Goal: Task Accomplishment & Management: Complete application form

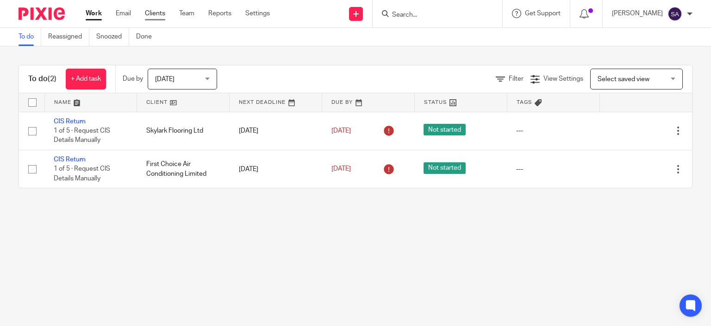
click at [154, 12] on link "Clients" at bounding box center [155, 13] width 20 height 9
click at [151, 15] on link "Clients" at bounding box center [155, 13] width 20 height 9
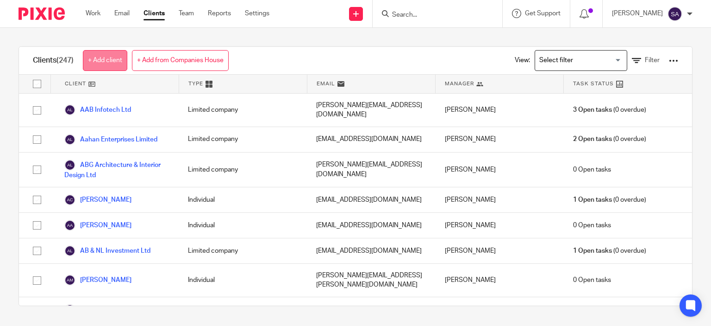
click at [104, 57] on link "+ Add client" at bounding box center [105, 60] width 44 height 21
click at [183, 59] on link "+ Add from Companies House" at bounding box center [180, 60] width 97 height 21
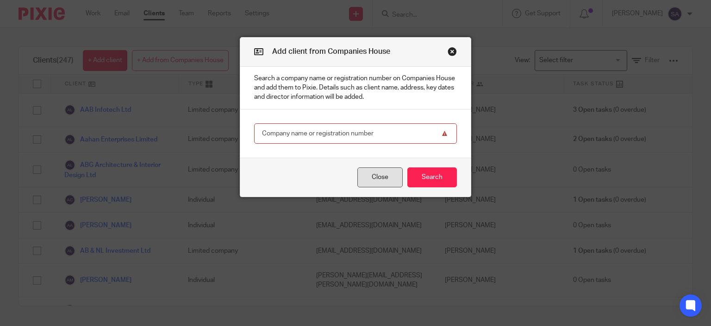
click at [383, 176] on button "Close" at bounding box center [380, 177] width 45 height 20
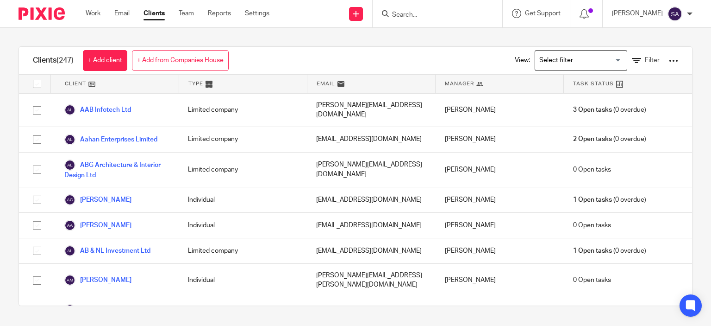
click at [170, 64] on link "+ Add from Companies House" at bounding box center [180, 60] width 97 height 21
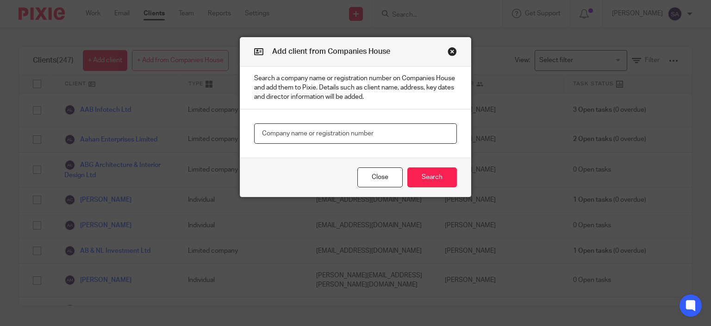
click at [274, 134] on input "text" at bounding box center [355, 133] width 203 height 21
paste input "r 07752686"
click at [263, 131] on input "r 07752686" at bounding box center [355, 133] width 203 height 21
type input "07752686"
click at [421, 171] on button "Search" at bounding box center [433, 177] width 50 height 20
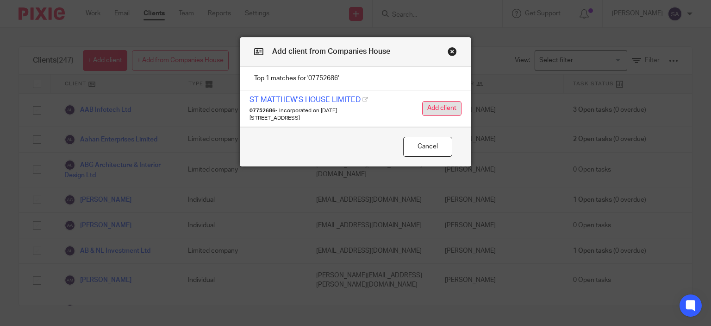
click at [443, 106] on button "Add client" at bounding box center [441, 108] width 39 height 15
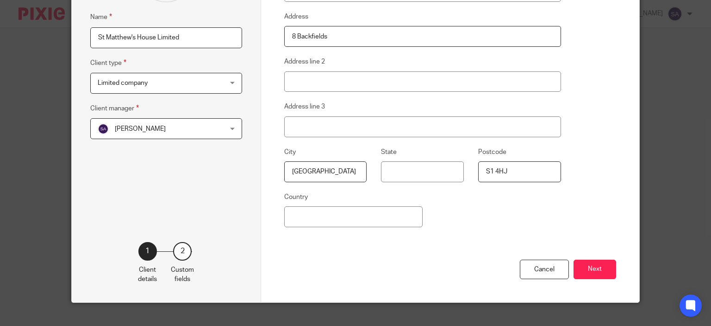
scroll to position [46, 0]
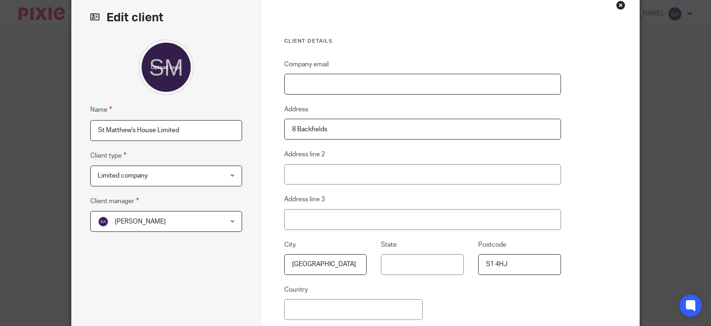
click at [303, 85] on input "Company email" at bounding box center [422, 84] width 277 height 21
paste input "[EMAIL_ADDRESS][DOMAIN_NAME]'"
click at [290, 84] on input "[EMAIL_ADDRESS][DOMAIN_NAME]'" at bounding box center [422, 84] width 277 height 21
click at [403, 86] on input "[EMAIL_ADDRESS][DOMAIN_NAME]'" at bounding box center [422, 84] width 277 height 21
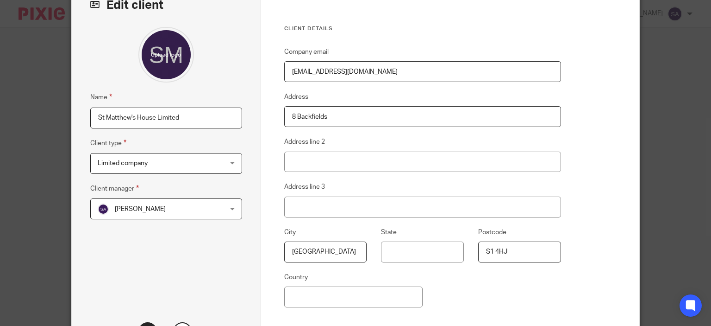
scroll to position [151, 0]
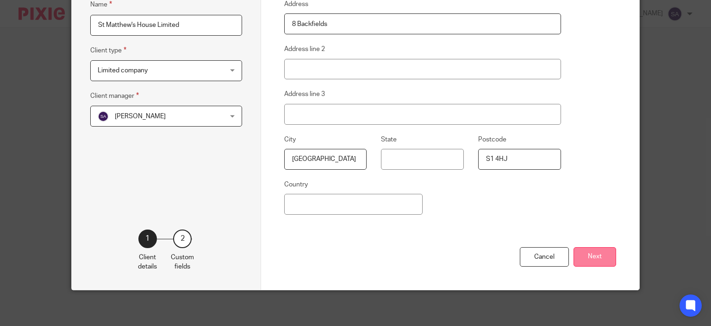
type input "[EMAIL_ADDRESS][DOMAIN_NAME]"
click at [587, 253] on button "Next" at bounding box center [595, 257] width 43 height 20
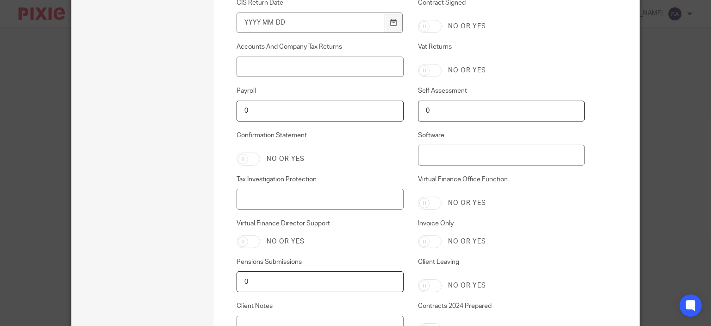
scroll to position [737, 0]
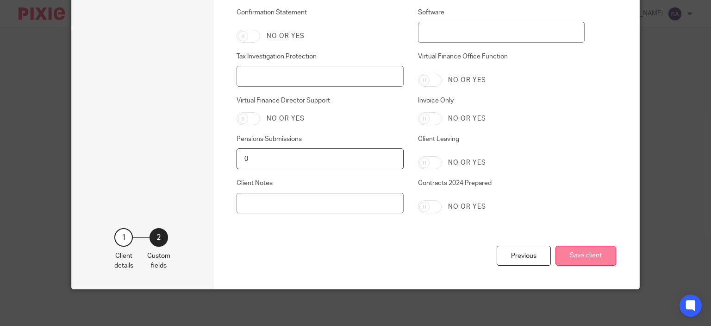
click at [595, 253] on button "Save client" at bounding box center [586, 255] width 61 height 20
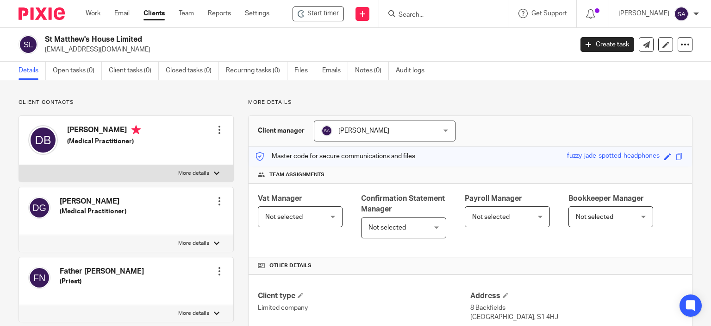
click at [441, 131] on div "[PERSON_NAME] [PERSON_NAME]" at bounding box center [385, 130] width 142 height 21
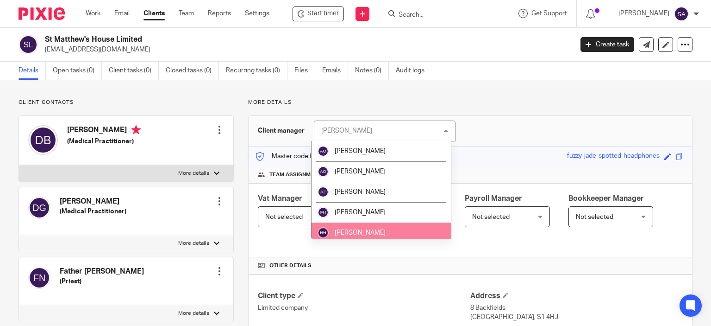
click at [370, 228] on li "[PERSON_NAME]" at bounding box center [381, 232] width 139 height 20
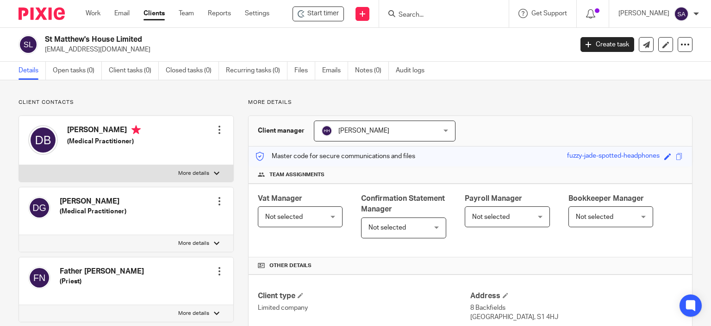
click at [219, 131] on div at bounding box center [219, 129] width 9 height 9
click at [160, 151] on link "Edit contact" at bounding box center [176, 150] width 88 height 13
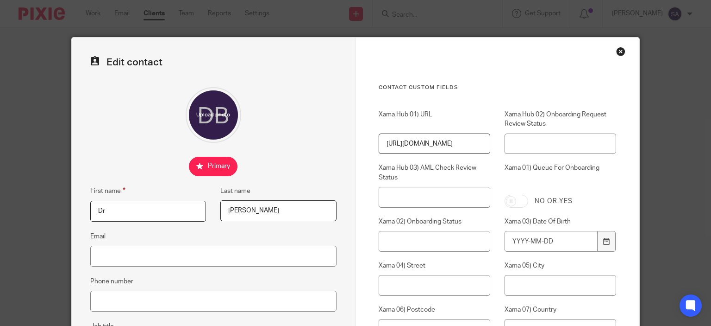
click at [617, 55] on div "Close this dialog window" at bounding box center [620, 51] width 9 height 9
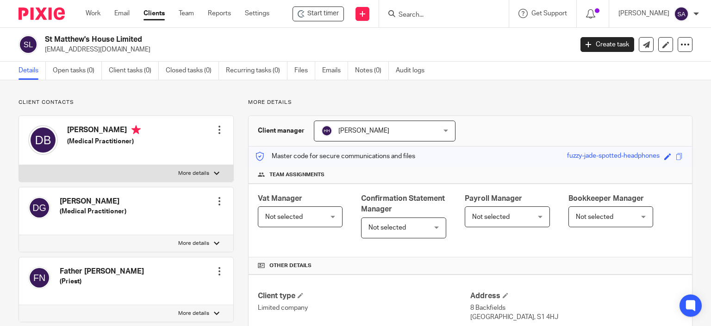
click at [220, 129] on div at bounding box center [219, 129] width 9 height 9
click at [172, 151] on link "Edit contact" at bounding box center [176, 150] width 88 height 13
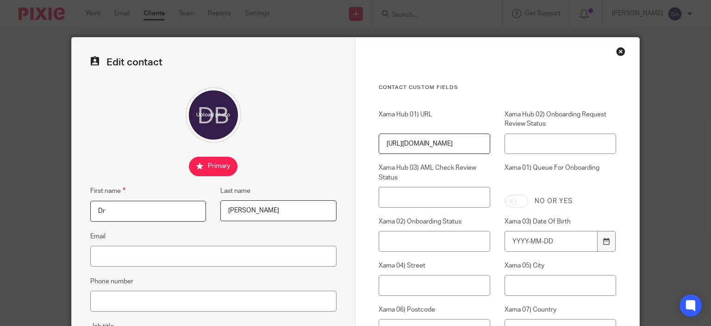
drag, startPoint x: 103, startPoint y: 209, endPoint x: 0, endPoint y: 200, distance: 103.7
click at [0, 200] on div "Edit contact First name Dr Last name Barfield Email Phone number Job title Medi…" at bounding box center [355, 163] width 711 height 326
type input "m"
type input "Mr Ben"
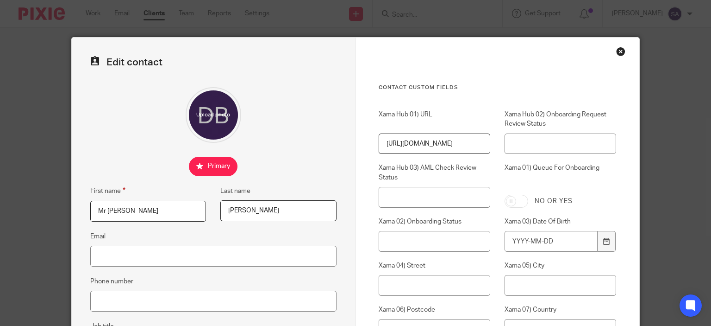
drag, startPoint x: 282, startPoint y: 213, endPoint x: 110, endPoint y: 198, distance: 172.9
click at [127, 208] on div "First name Mr Ben Last name Barfield" at bounding box center [205, 207] width 261 height 45
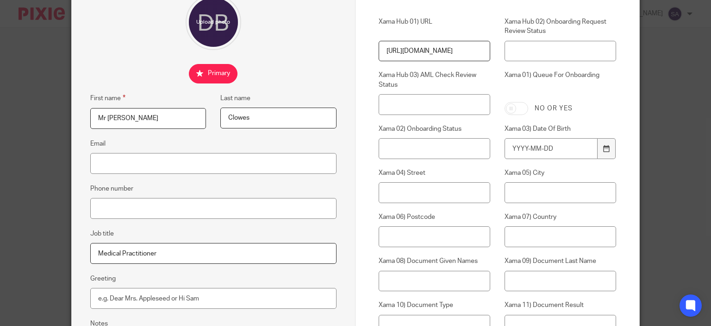
type input "Clowes"
drag, startPoint x: 165, startPoint y: 253, endPoint x: -20, endPoint y: 264, distance: 185.1
click at [0, 264] on html "Work Email Clients Team Reports Settings Work Email Clients Team Reports Settin…" at bounding box center [355, 163] width 711 height 326
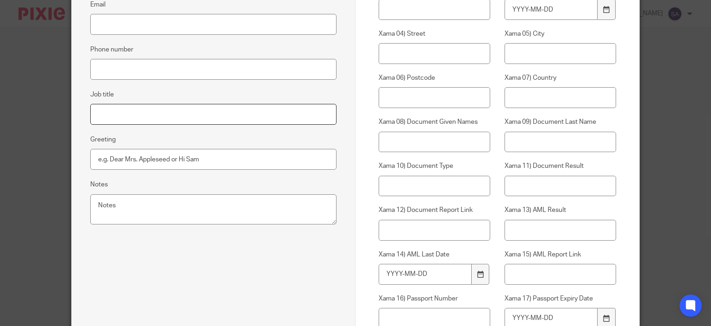
scroll to position [417, 0]
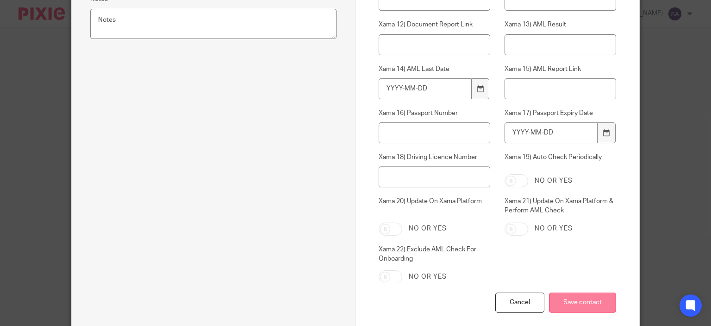
click at [576, 303] on input "Save contact" at bounding box center [582, 302] width 67 height 20
click at [573, 303] on input "Save contact" at bounding box center [582, 302] width 67 height 20
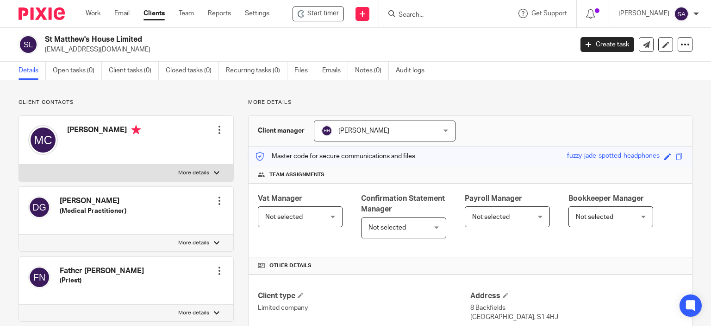
click at [219, 128] on div at bounding box center [219, 129] width 9 height 9
click at [172, 150] on link "Edit contact" at bounding box center [176, 150] width 88 height 13
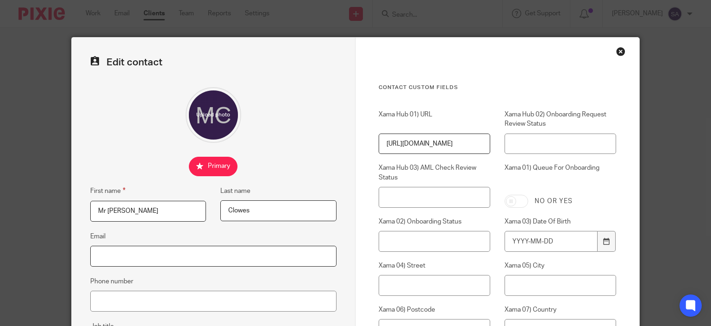
click at [125, 257] on input "Email" at bounding box center [213, 255] width 246 height 21
paste input "'ben.clowes@arthousesheffield.co.uk'"
click at [95, 256] on input "'ben.clowes@arthousesheffield.co.uk'" at bounding box center [213, 255] width 246 height 21
click at [214, 258] on input "ben.clowes@arthousesheffield.co.uk'" at bounding box center [213, 255] width 246 height 21
type input "[EMAIL_ADDRESS][DOMAIN_NAME]"
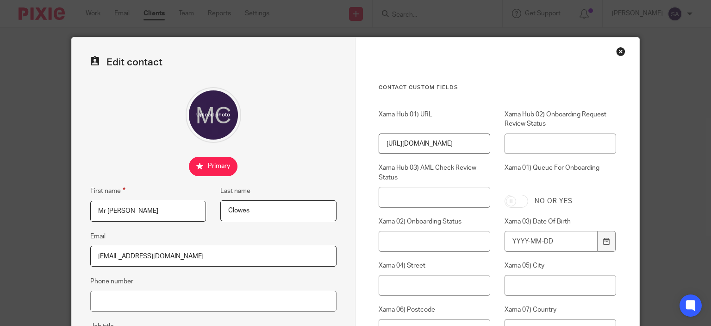
scroll to position [139, 0]
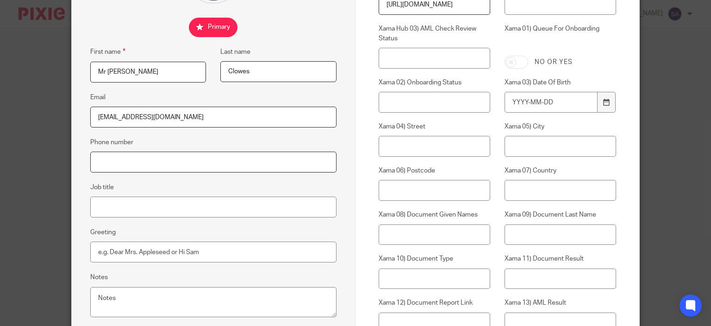
click at [107, 159] on input "Phone number" at bounding box center [213, 161] width 246 height 21
paste input "07432124673"
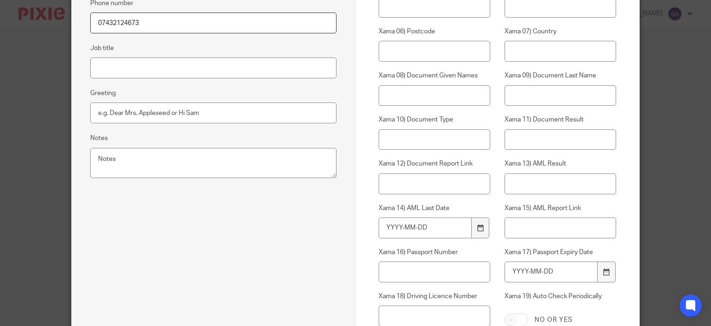
scroll to position [463, 0]
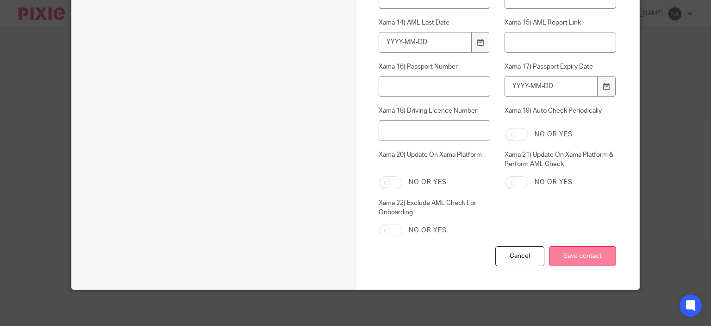
type input "07432124673"
click at [581, 258] on input "Save contact" at bounding box center [582, 256] width 67 height 20
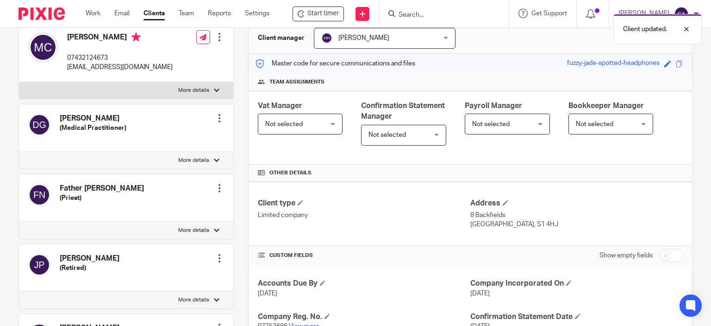
scroll to position [139, 0]
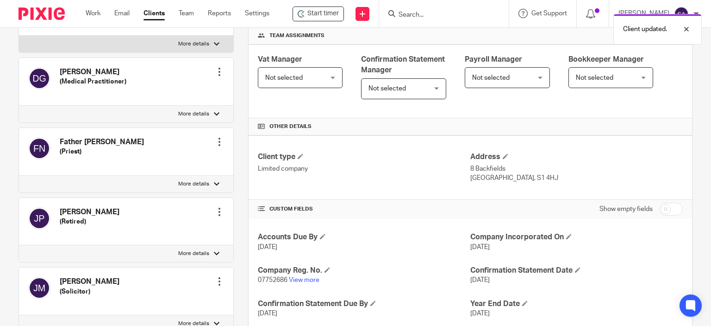
click at [331, 77] on div "Not selected Not selected" at bounding box center [300, 77] width 85 height 21
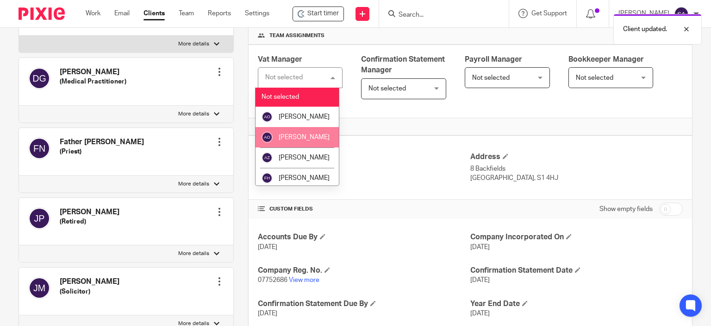
click at [301, 137] on span "[PERSON_NAME]" at bounding box center [304, 137] width 51 height 6
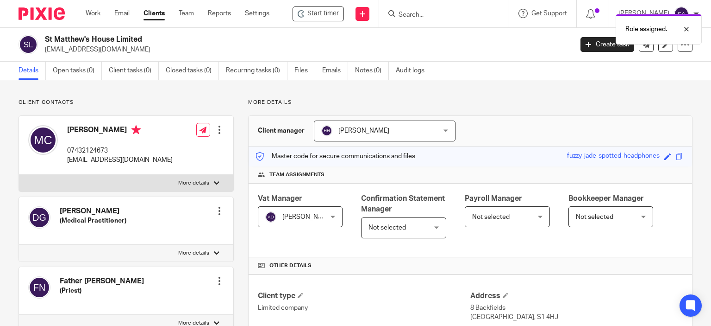
click at [436, 222] on div "Not selected Not selected" at bounding box center [403, 227] width 85 height 21
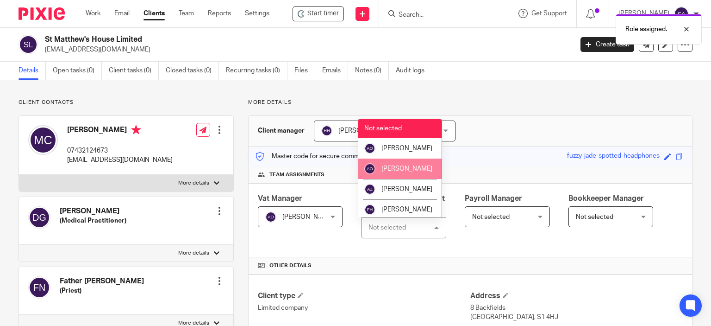
scroll to position [53, 0]
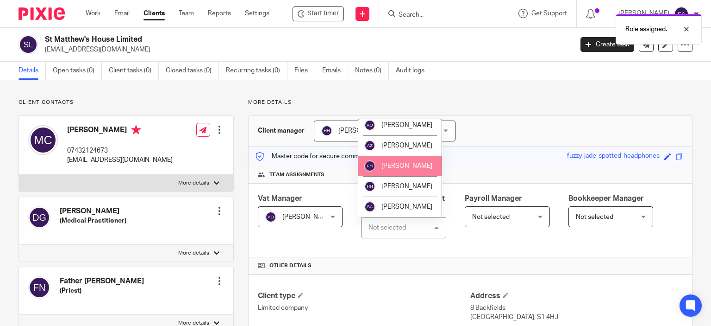
click at [390, 168] on span "[PERSON_NAME]" at bounding box center [407, 166] width 51 height 6
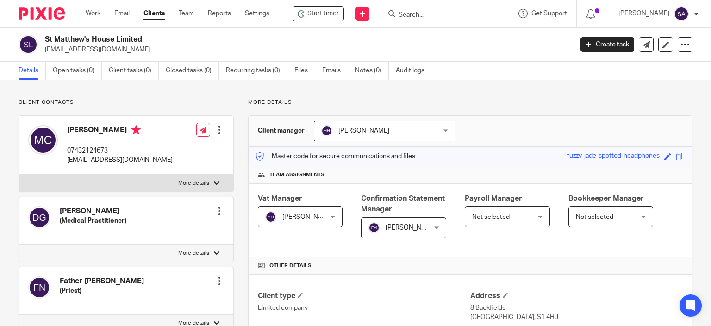
click at [535, 215] on div "Not selected Not selected" at bounding box center [507, 216] width 85 height 21
click at [534, 214] on div "Not selected Not selected" at bounding box center [507, 216] width 85 height 21
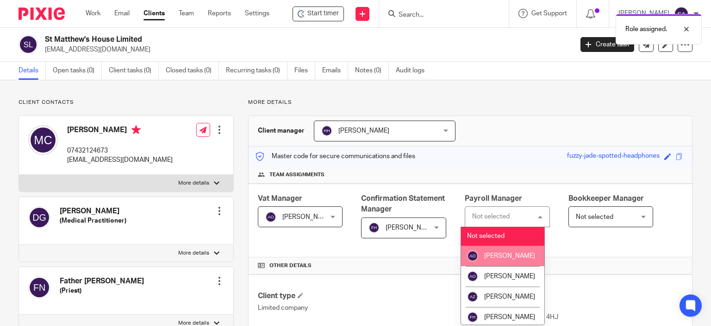
scroll to position [53, 0]
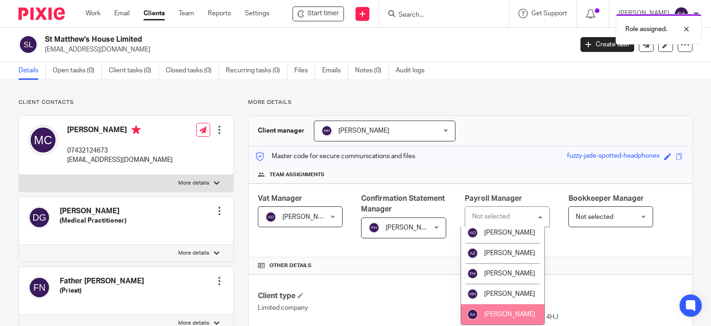
click at [495, 312] on span "[PERSON_NAME]" at bounding box center [509, 314] width 51 height 6
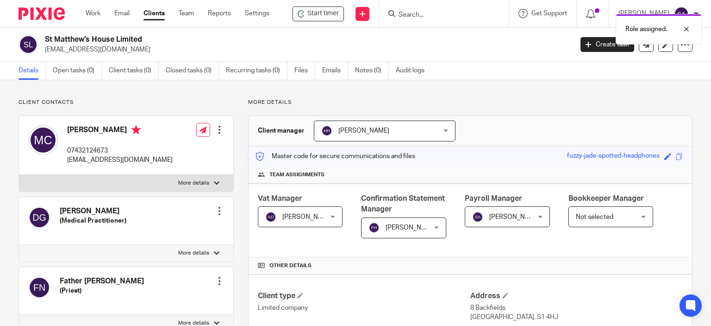
click at [641, 217] on div "Not selected Not selected" at bounding box center [611, 216] width 85 height 21
click at [332, 214] on div "[PERSON_NAME] [PERSON_NAME]" at bounding box center [300, 216] width 85 height 21
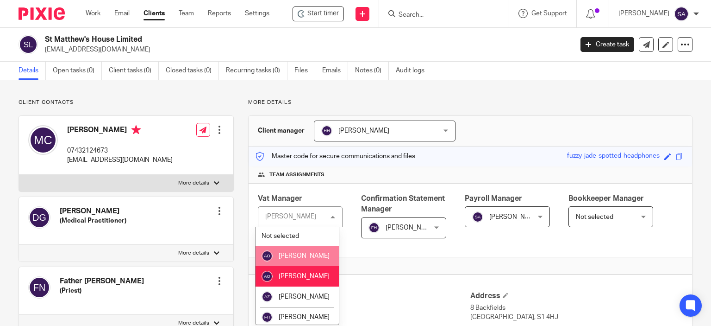
scroll to position [53, 0]
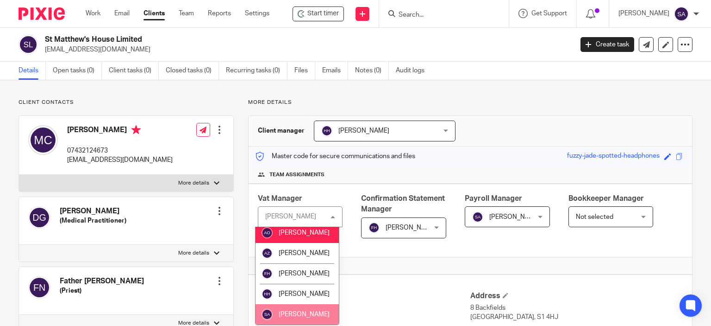
click at [300, 307] on li "[PERSON_NAME]" at bounding box center [297, 314] width 83 height 20
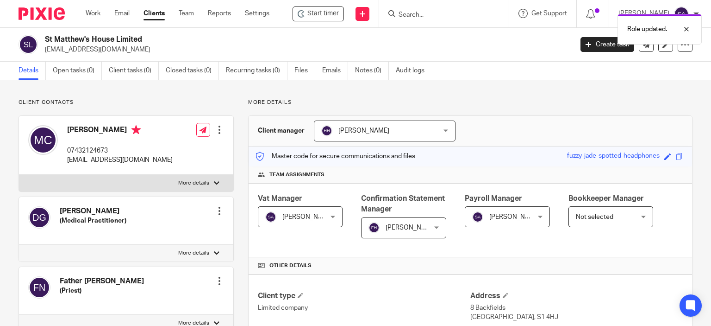
click at [433, 224] on div "Fahad Hassan Fahad Hassan" at bounding box center [403, 227] width 85 height 21
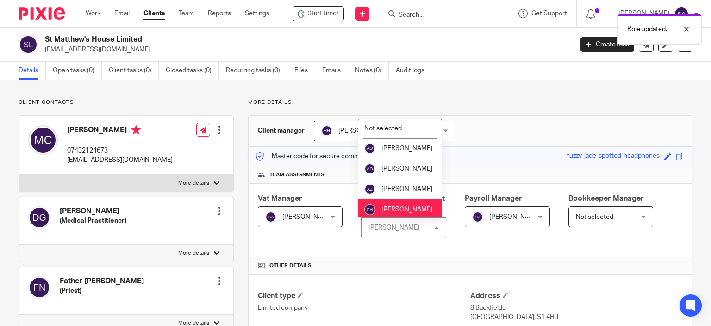
scroll to position [53, 0]
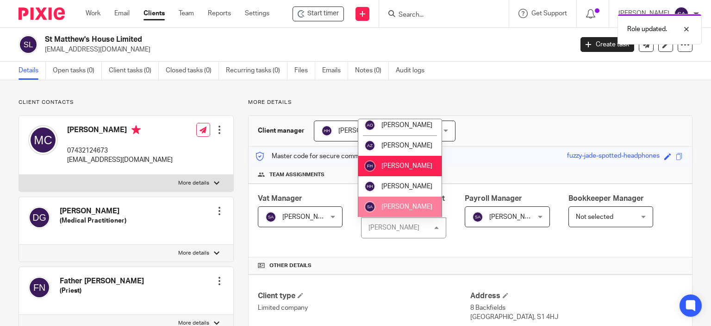
click at [402, 203] on span "[PERSON_NAME]" at bounding box center [407, 206] width 51 height 6
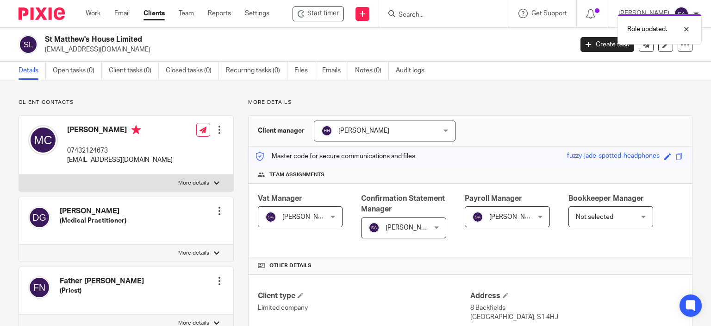
click at [636, 216] on div "Not selected Not selected" at bounding box center [611, 216] width 85 height 21
click at [638, 216] on div "Not selected Not selected" at bounding box center [611, 216] width 85 height 21
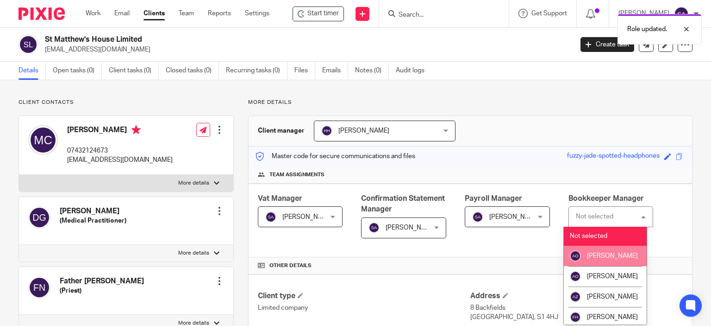
scroll to position [53, 0]
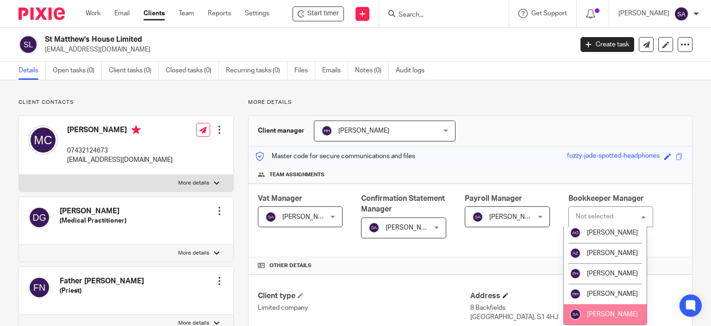
drag, startPoint x: 610, startPoint y: 307, endPoint x: 551, endPoint y: 295, distance: 60.1
click at [609, 307] on li "[PERSON_NAME]" at bounding box center [605, 314] width 83 height 20
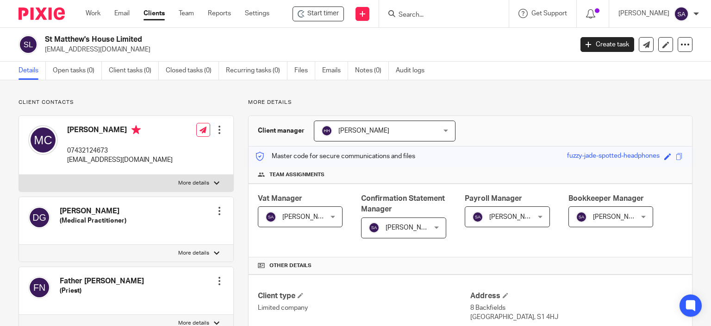
scroll to position [139, 0]
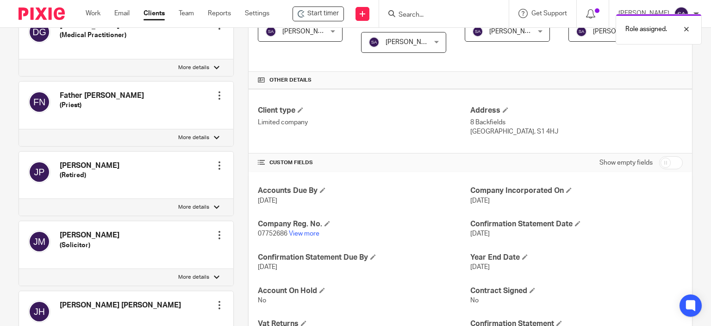
scroll to position [278, 0]
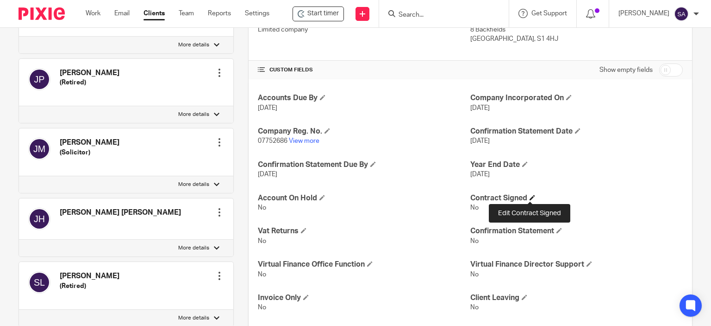
click at [530, 196] on span at bounding box center [533, 198] width 6 height 6
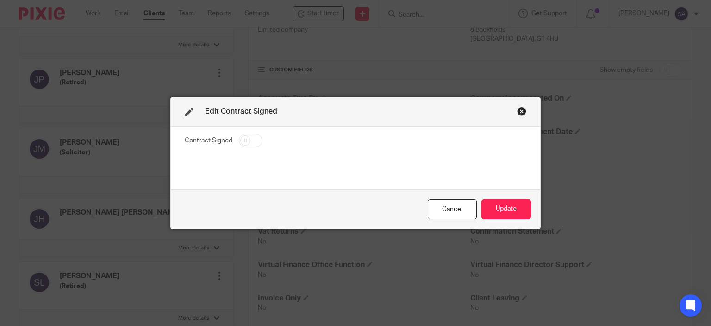
click at [244, 139] on input "checkbox" at bounding box center [251, 140] width 24 height 13
checkbox input "true"
click at [508, 206] on button "Update" at bounding box center [507, 209] width 50 height 20
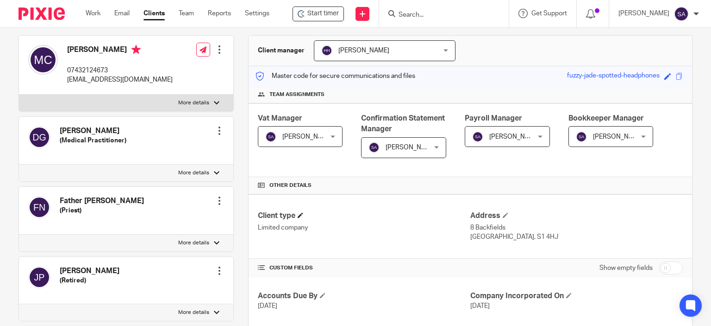
scroll to position [0, 0]
